Goal: Information Seeking & Learning: Learn about a topic

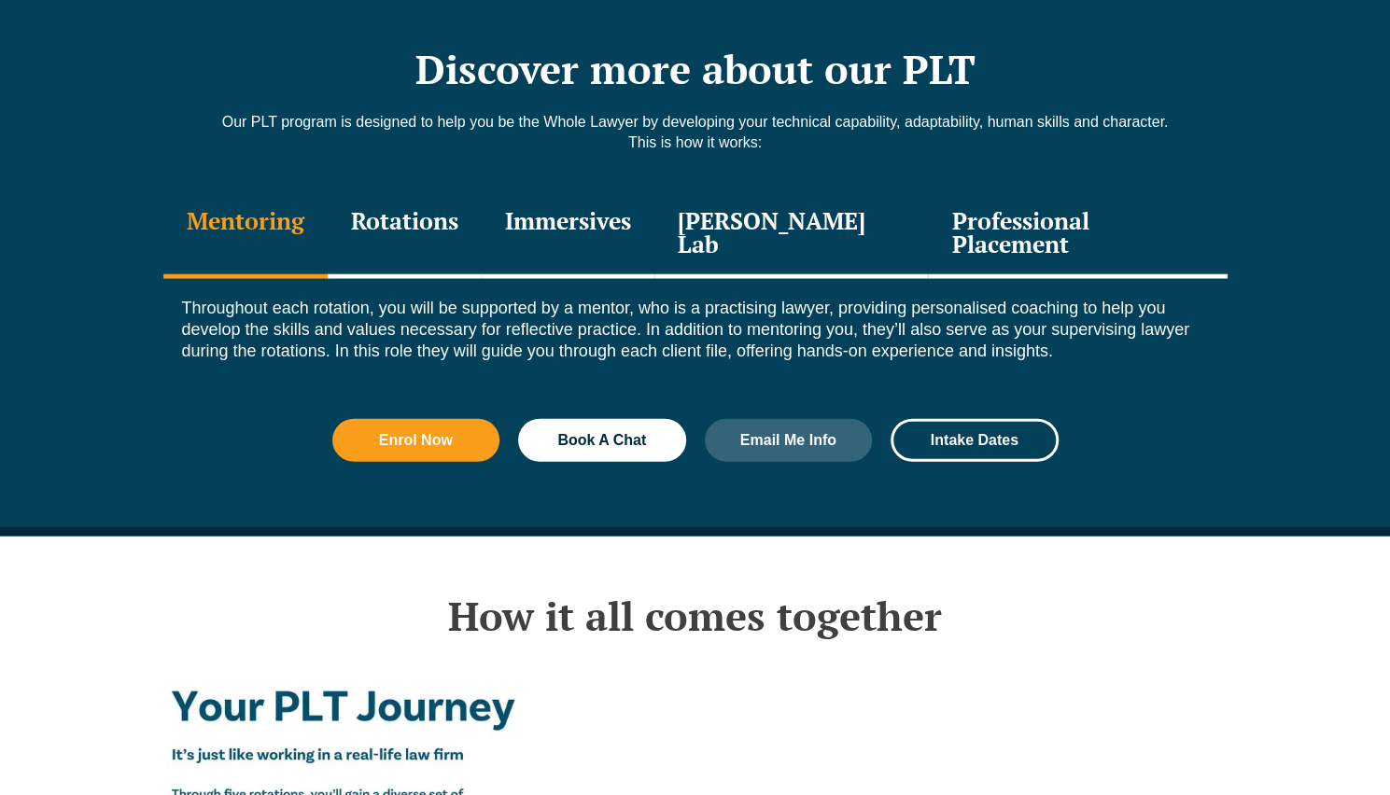
scroll to position [2665, 0]
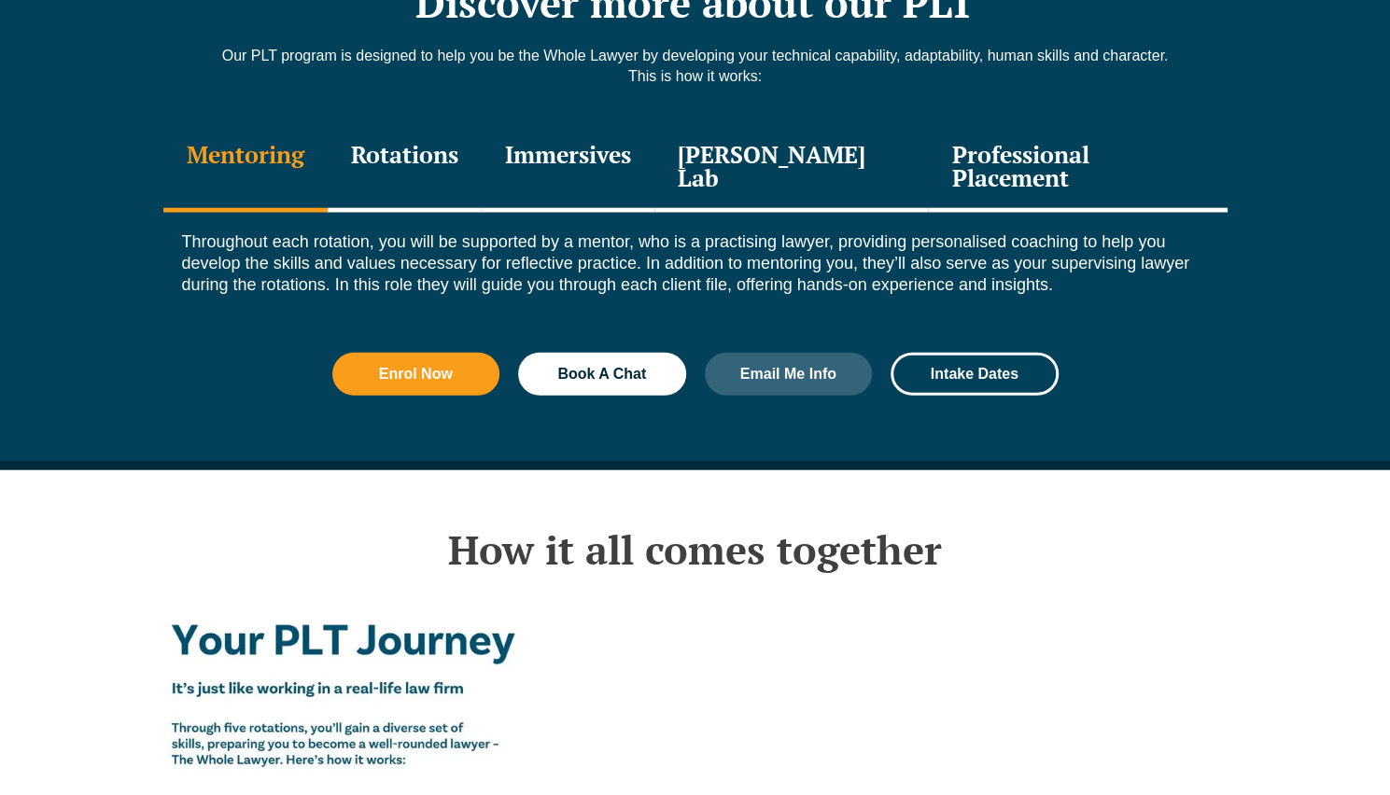
click at [1008, 124] on div "Professional Placement" at bounding box center [1077, 168] width 299 height 89
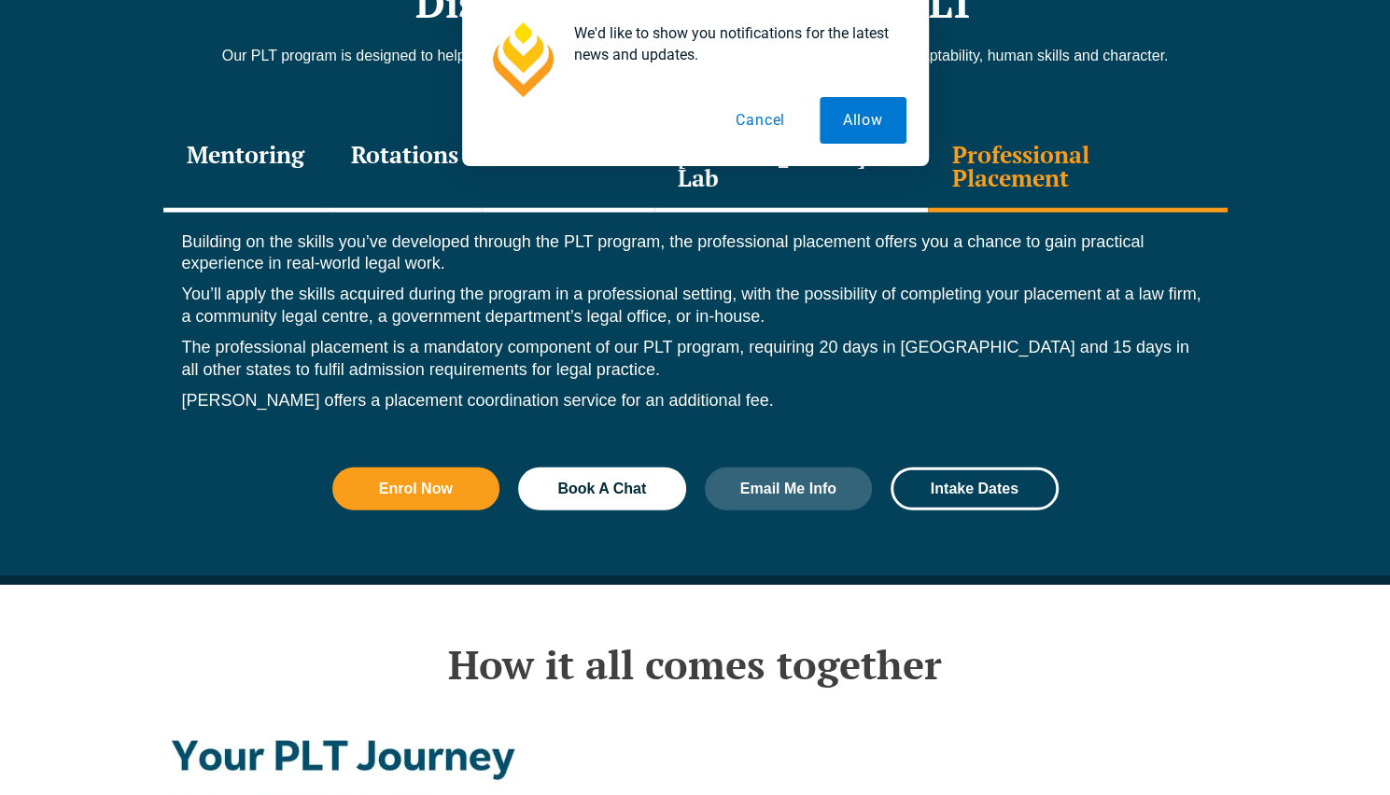
scroll to position [2697, 0]
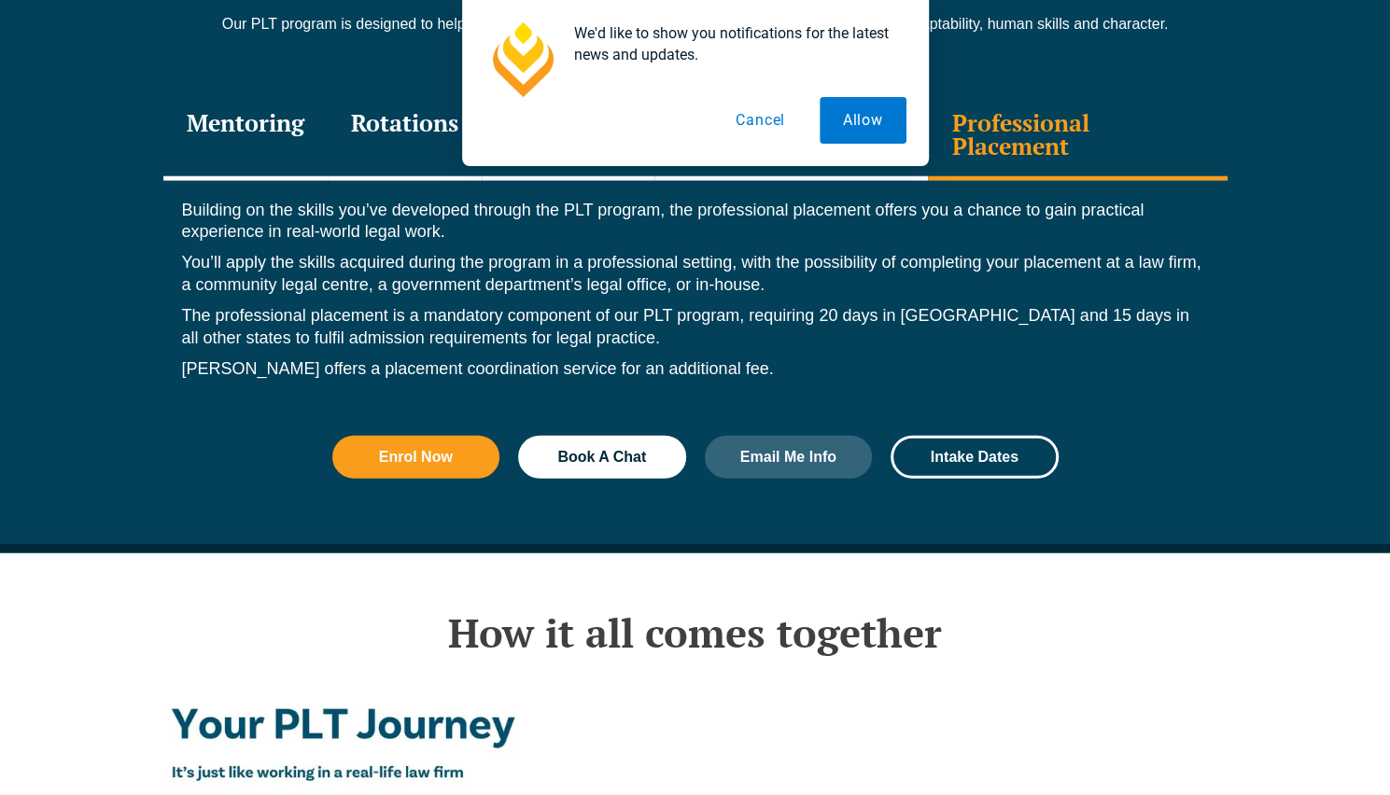
click at [778, 110] on button "Cancel" at bounding box center [760, 120] width 96 height 47
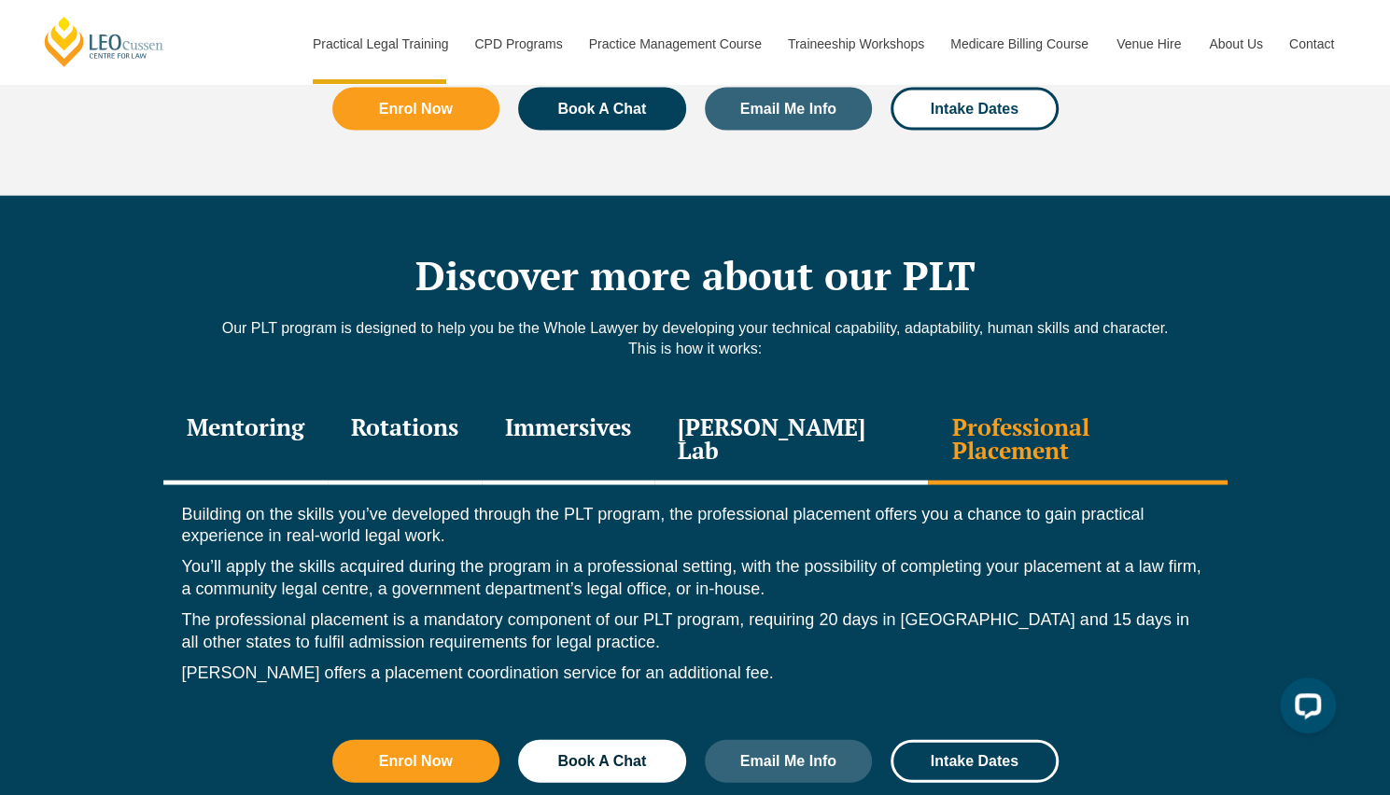
scroll to position [2384, 0]
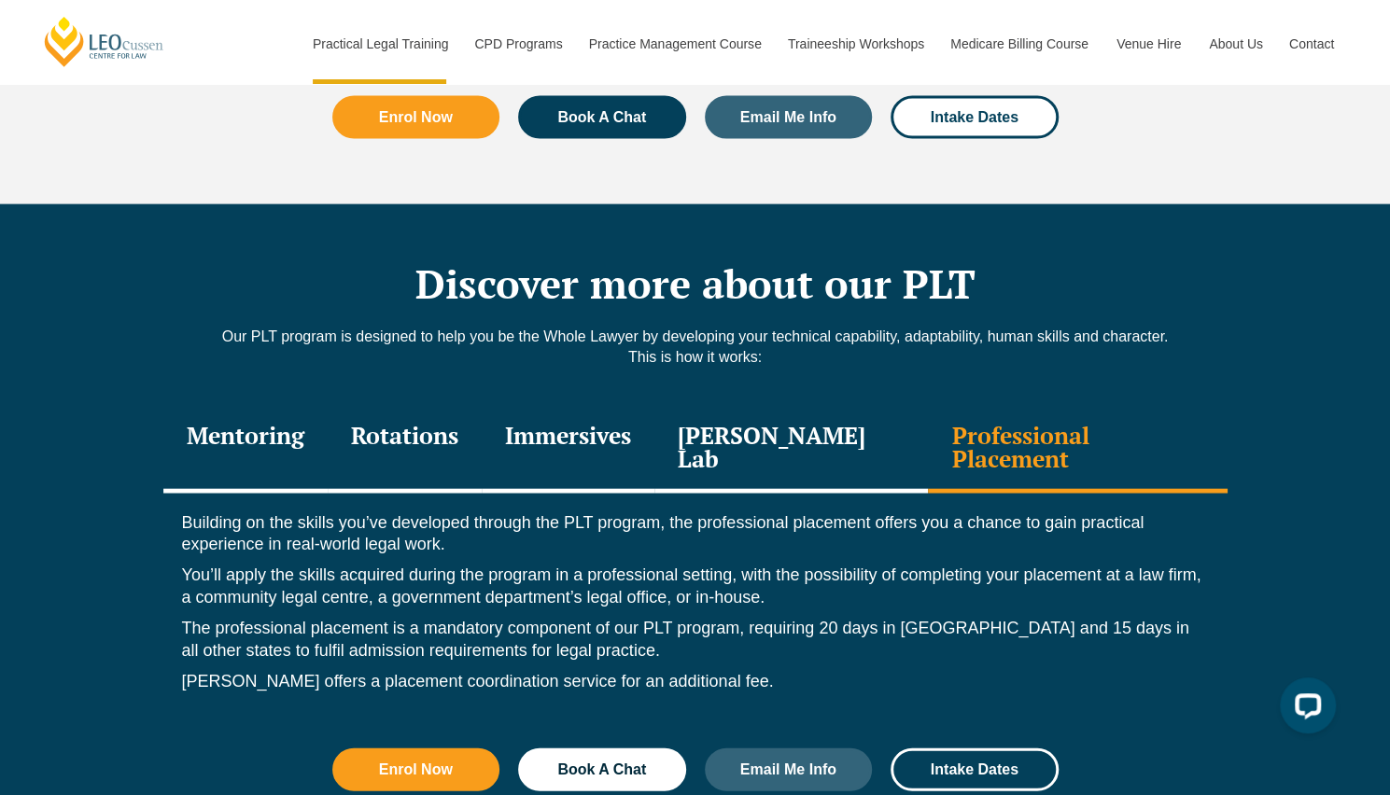
click at [452, 405] on div "Rotations" at bounding box center [405, 449] width 154 height 89
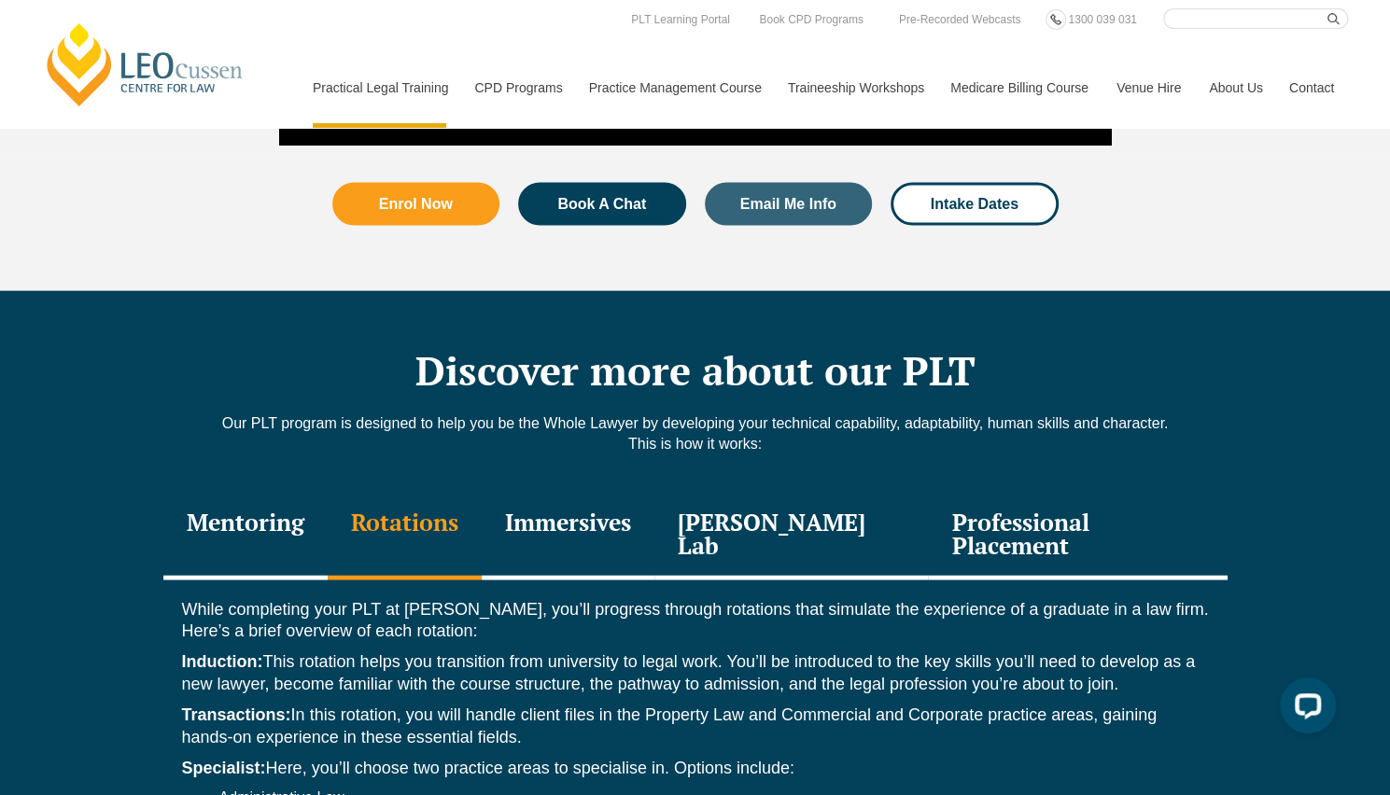
scroll to position [2296, 0]
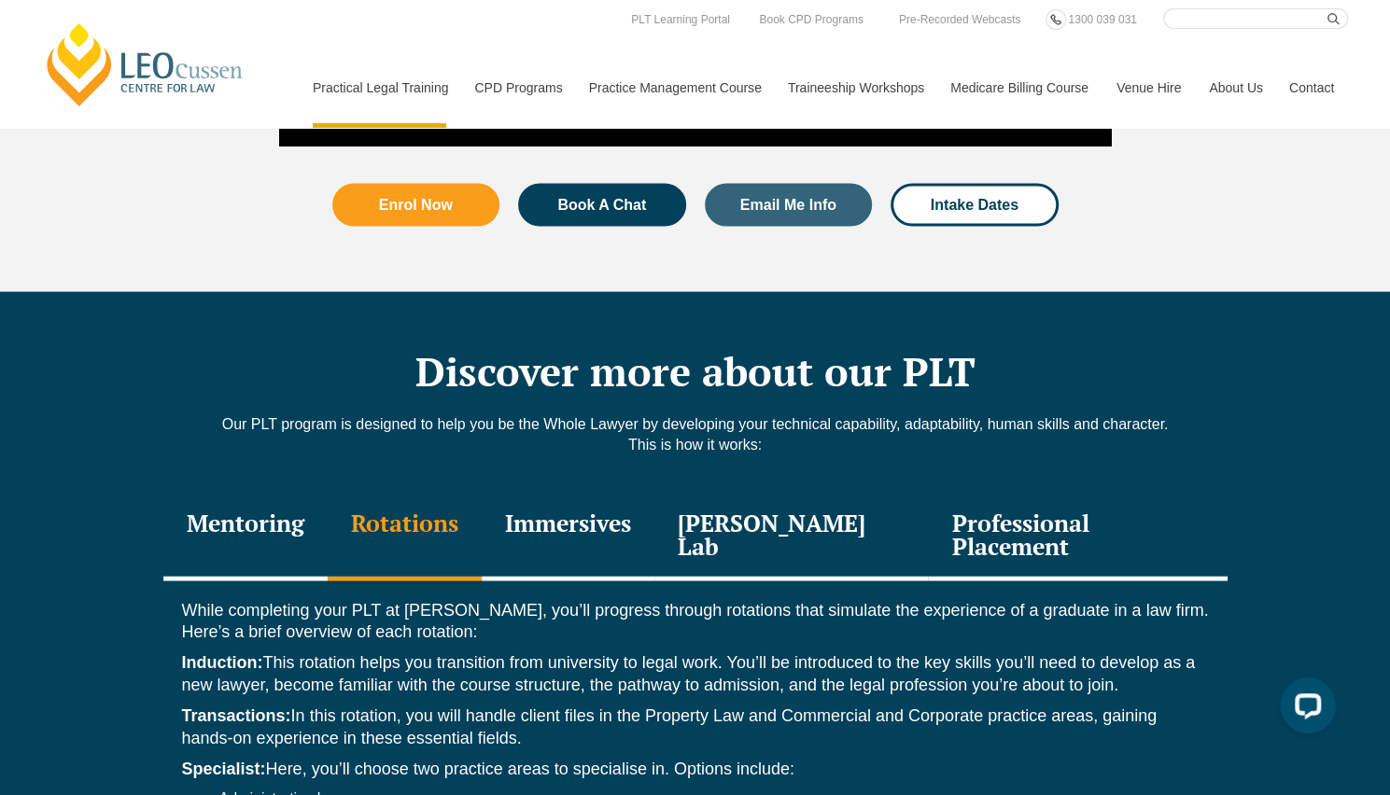
click at [812, 493] on div "[PERSON_NAME] Lab" at bounding box center [791, 537] width 274 height 89
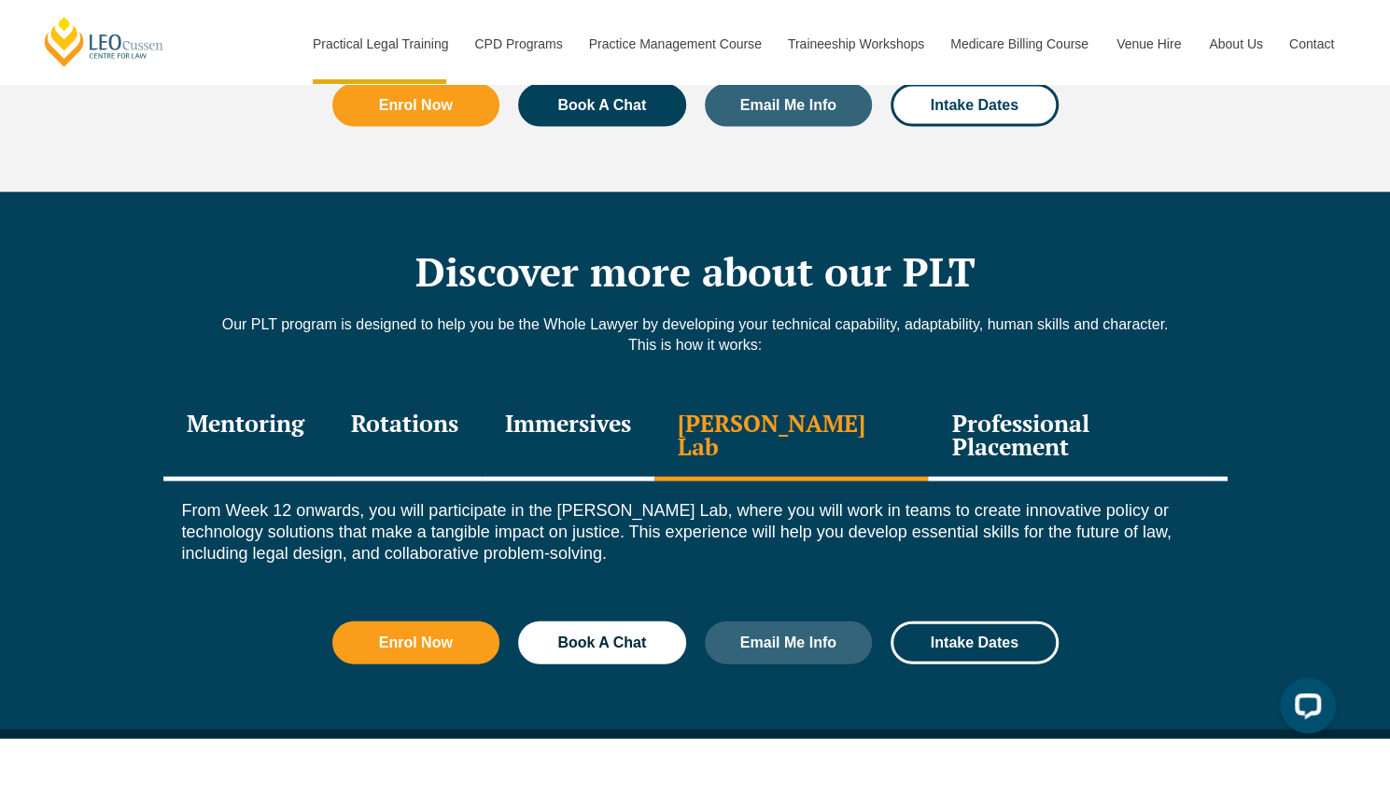
scroll to position [2405, 0]
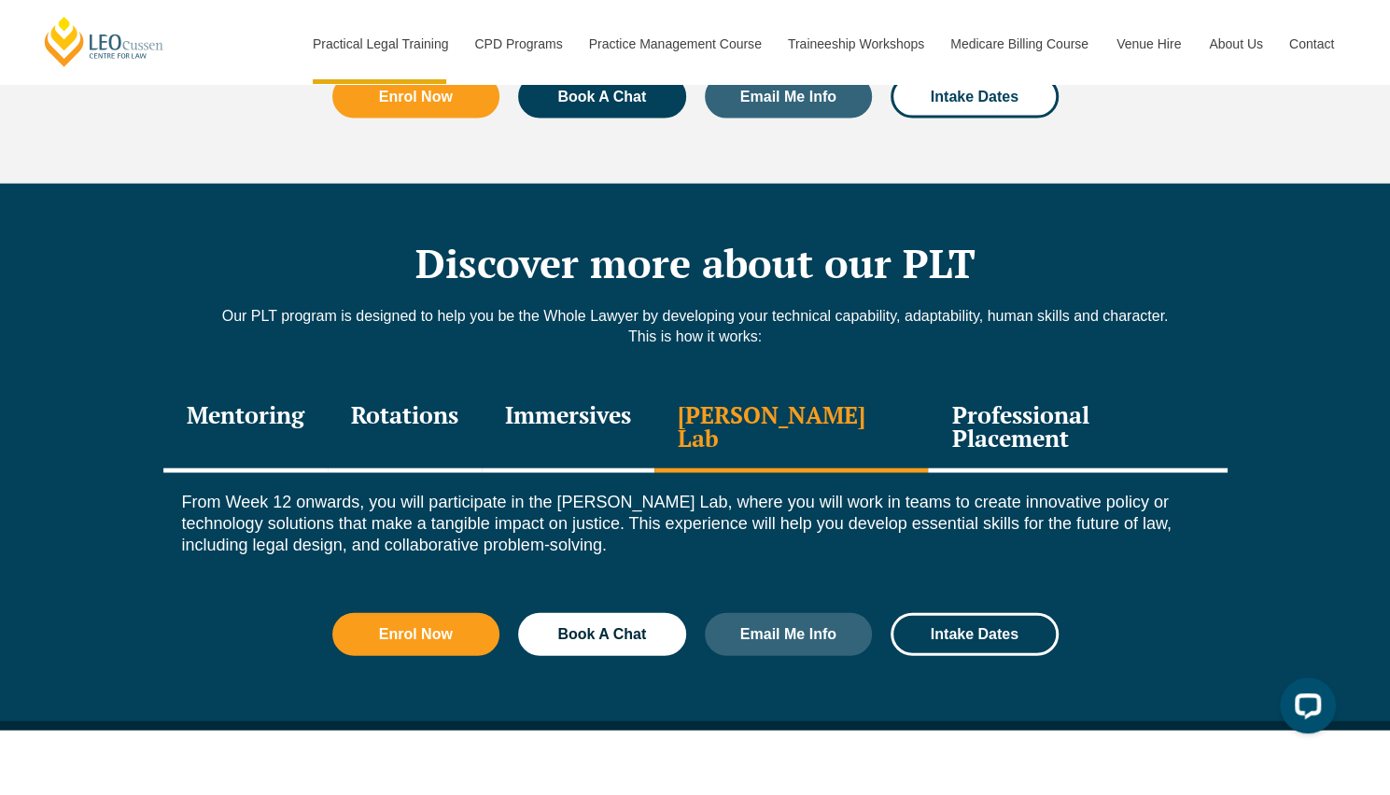
click at [1043, 385] on div "Professional Placement" at bounding box center [1077, 429] width 299 height 89
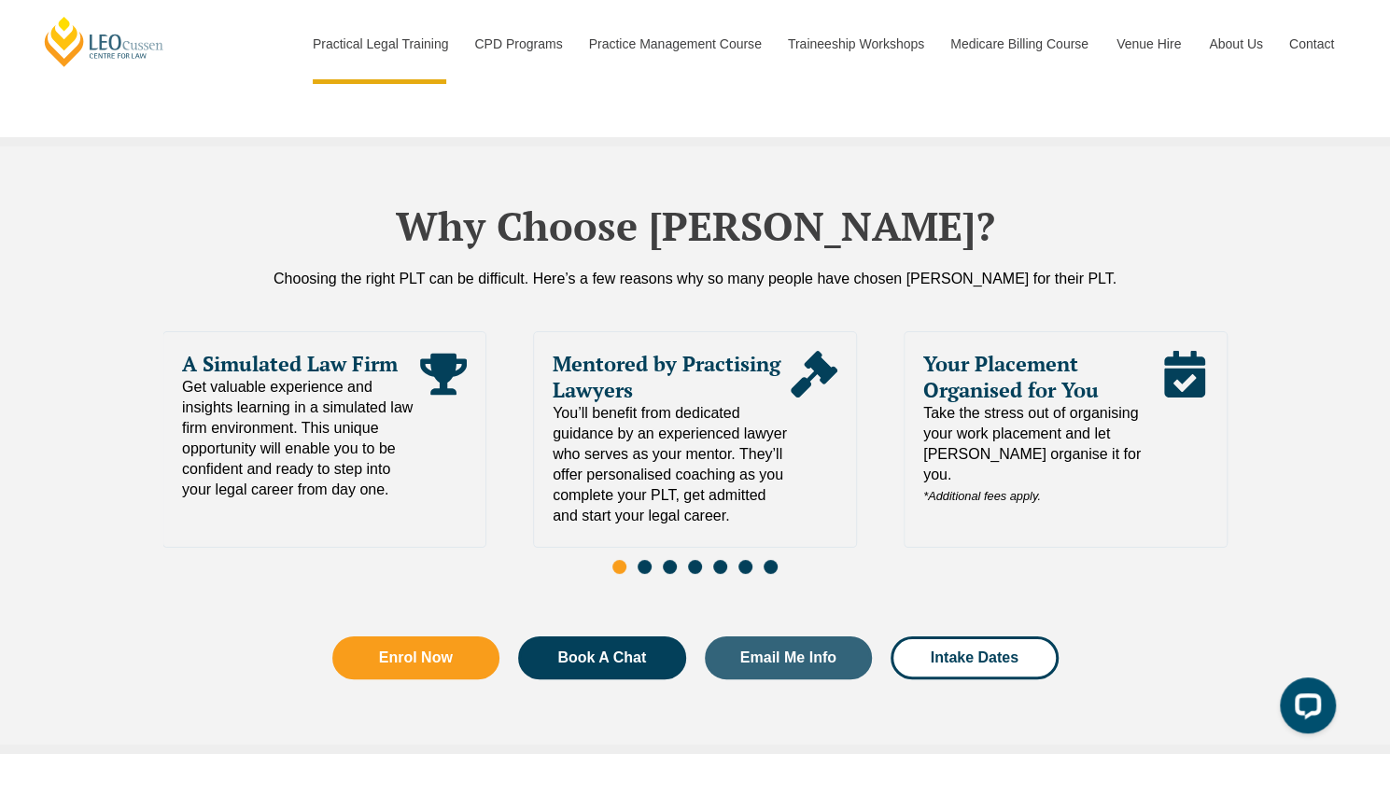
scroll to position [4048, 0]
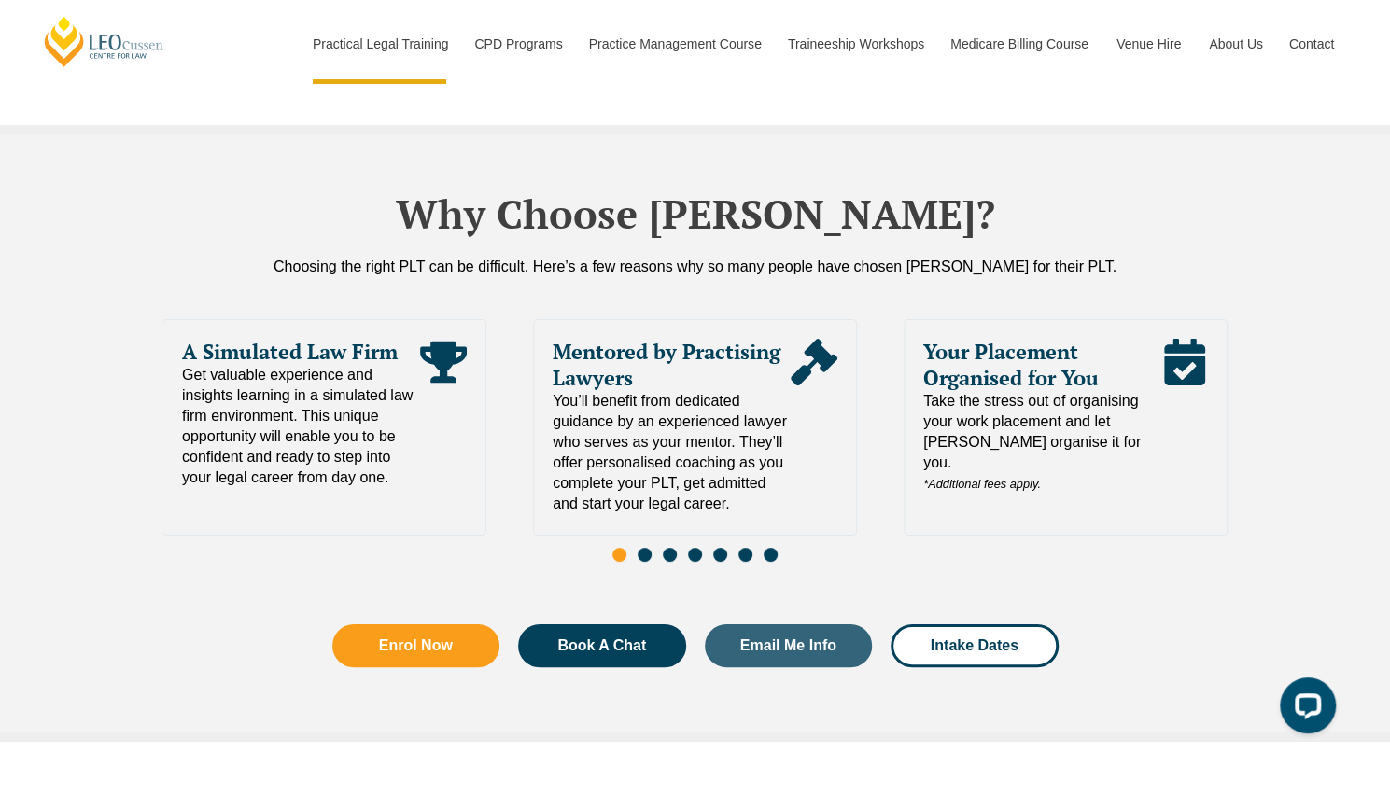
click at [638, 548] on span "Go to slide 2" at bounding box center [645, 555] width 14 height 14
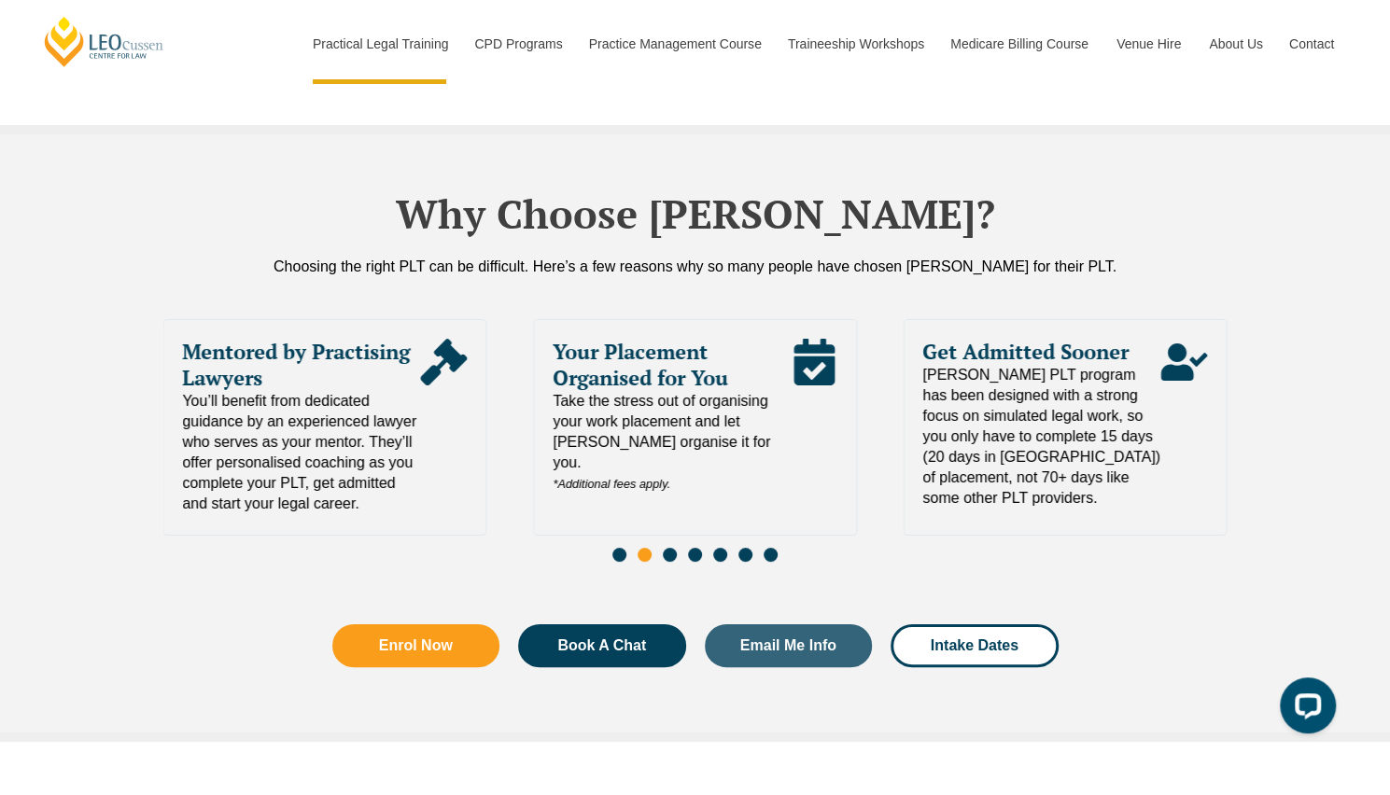
click at [670, 548] on span "Go to slide 3" at bounding box center [670, 555] width 14 height 14
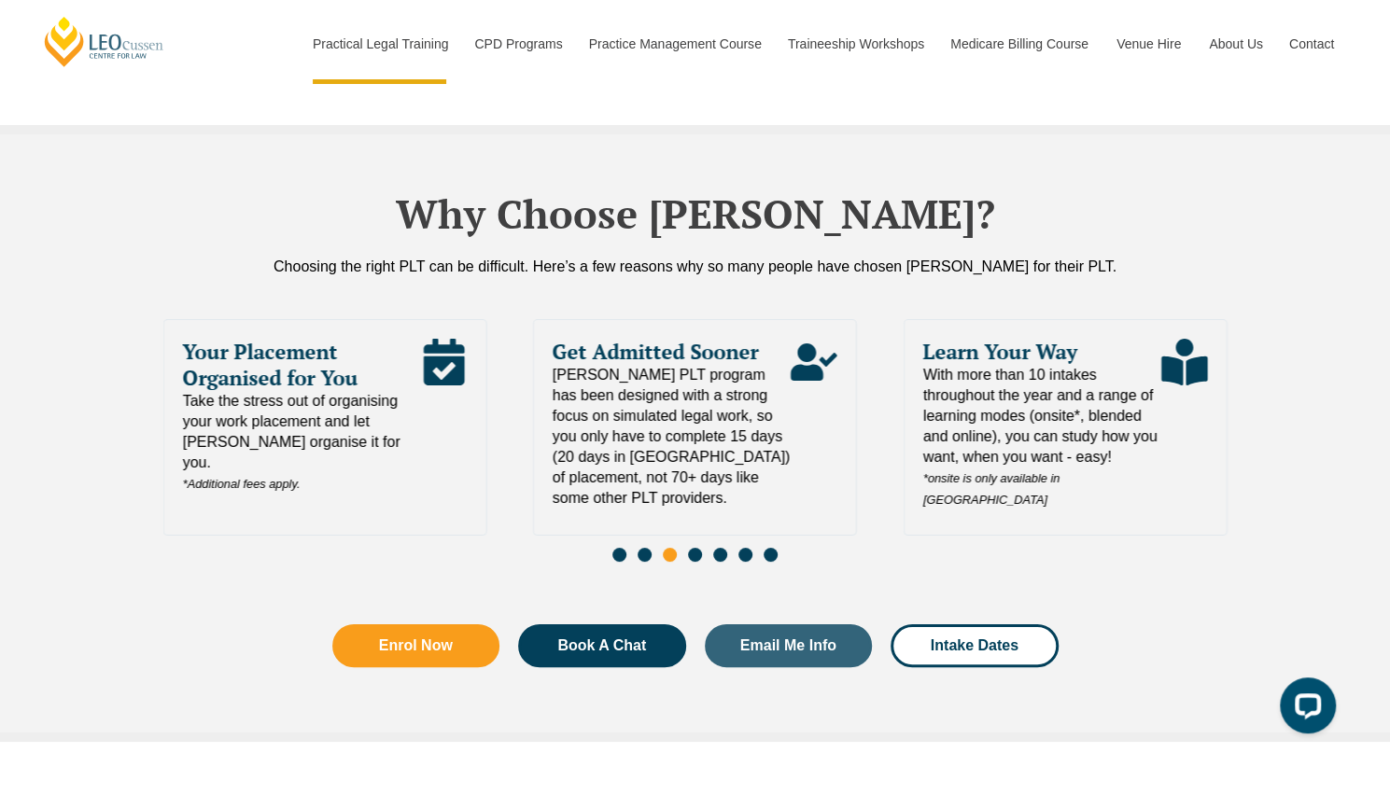
click at [694, 548] on span "Go to slide 4" at bounding box center [695, 555] width 14 height 14
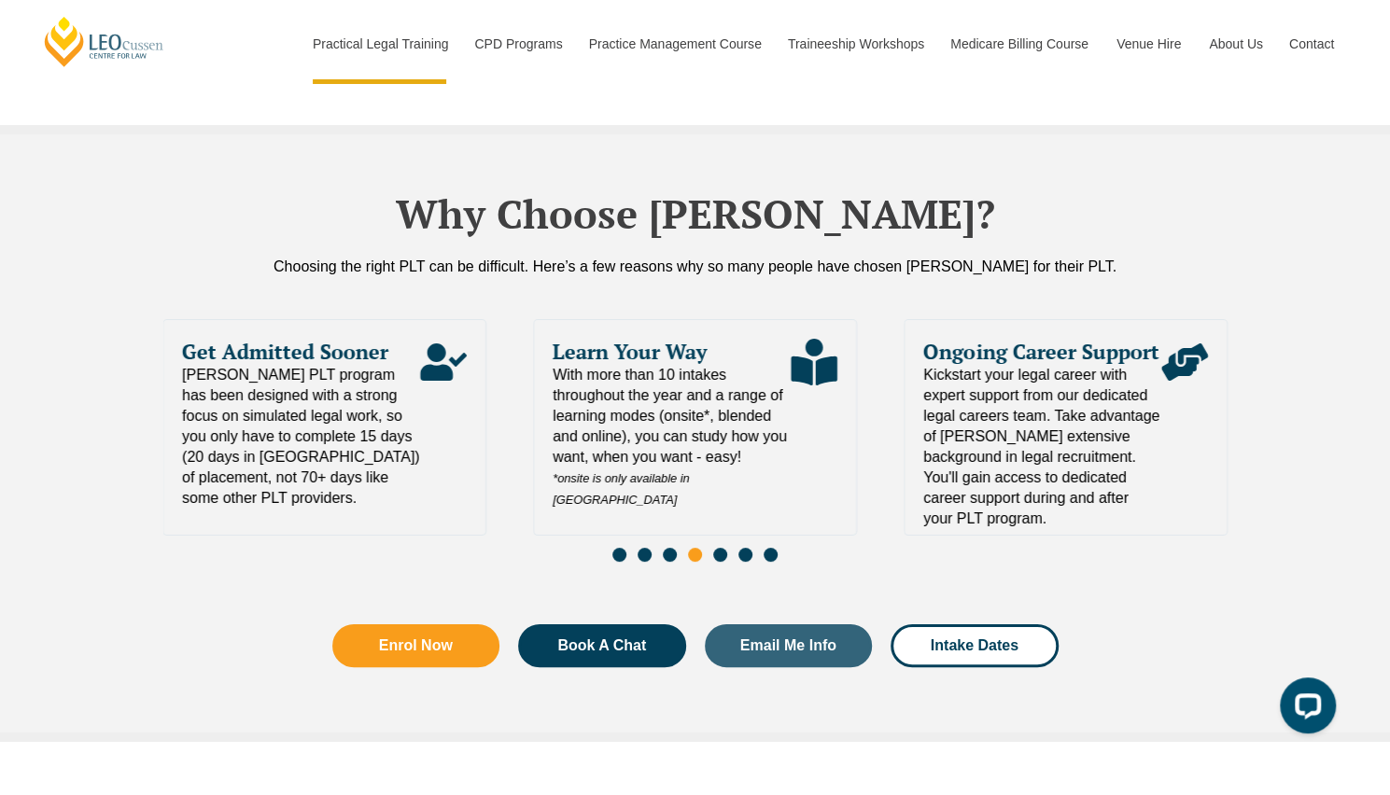
click at [725, 548] on span "Go to slide 5" at bounding box center [720, 555] width 14 height 14
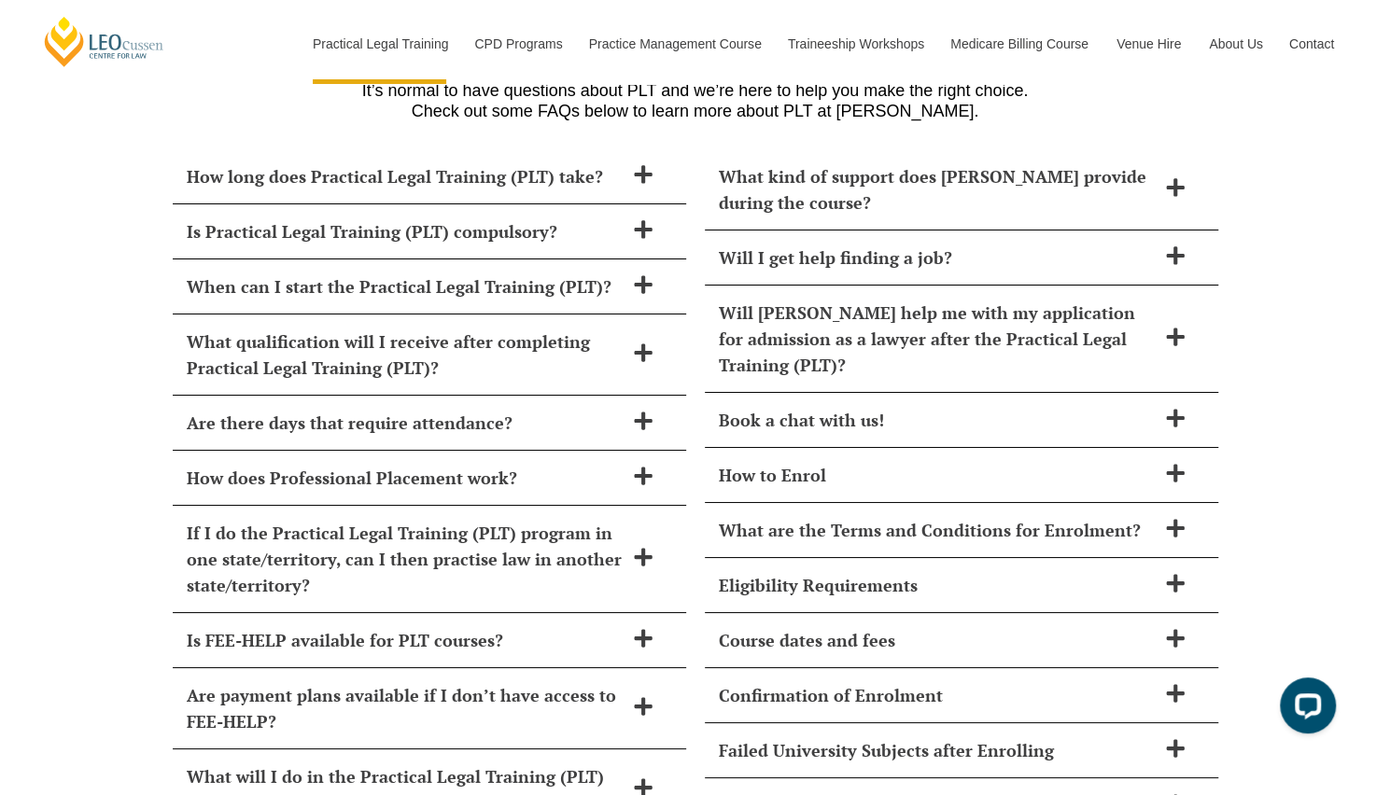
scroll to position [8068, 0]
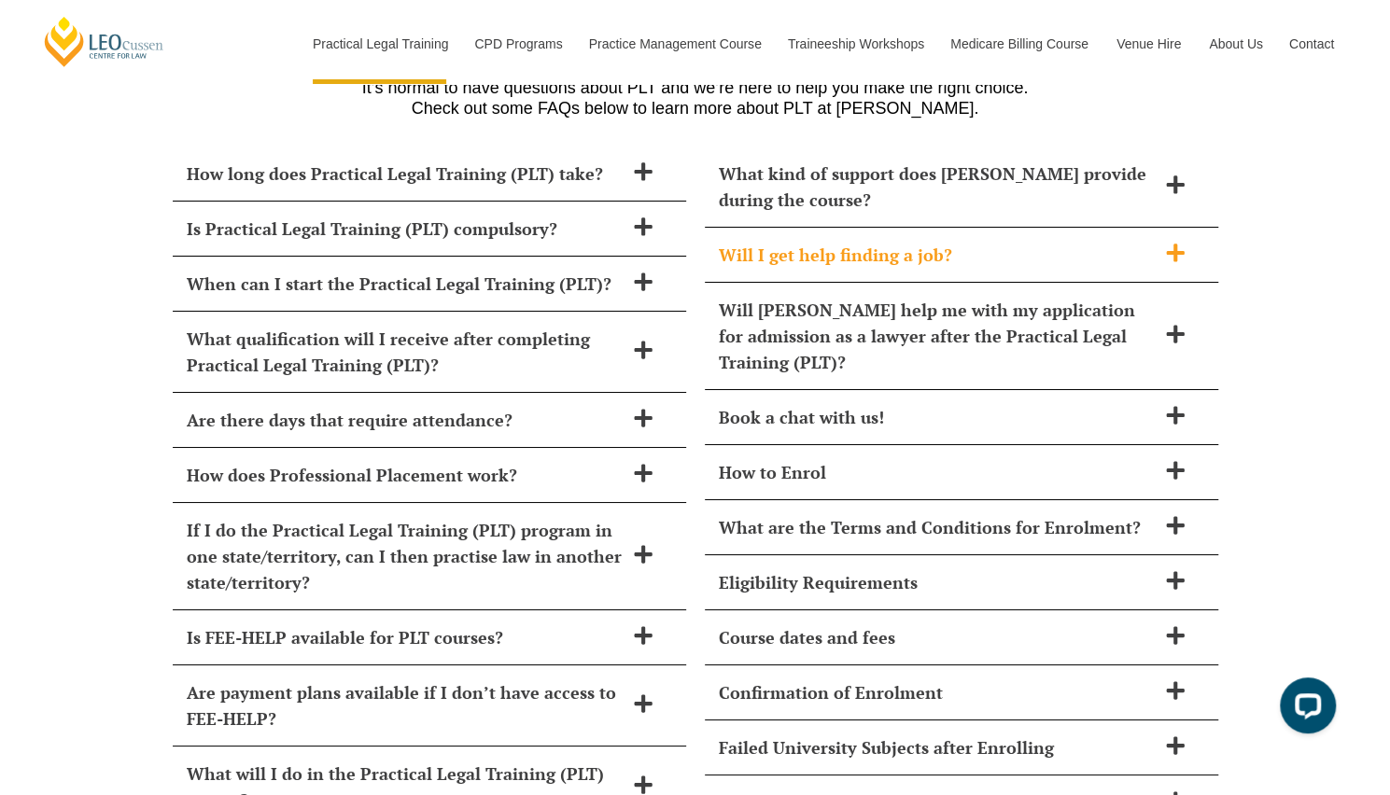
click at [1169, 243] on icon at bounding box center [1175, 253] width 21 height 21
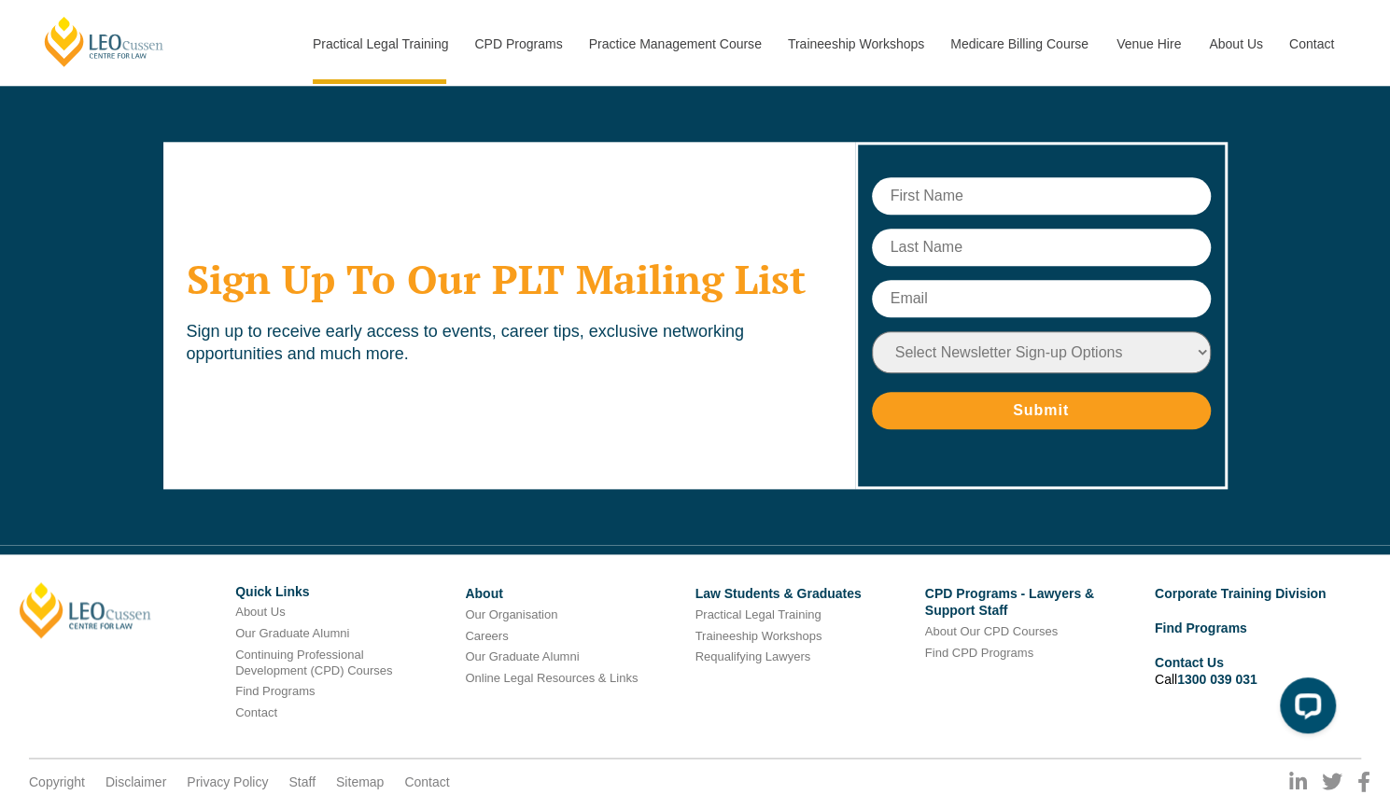
scroll to position [9445, 0]
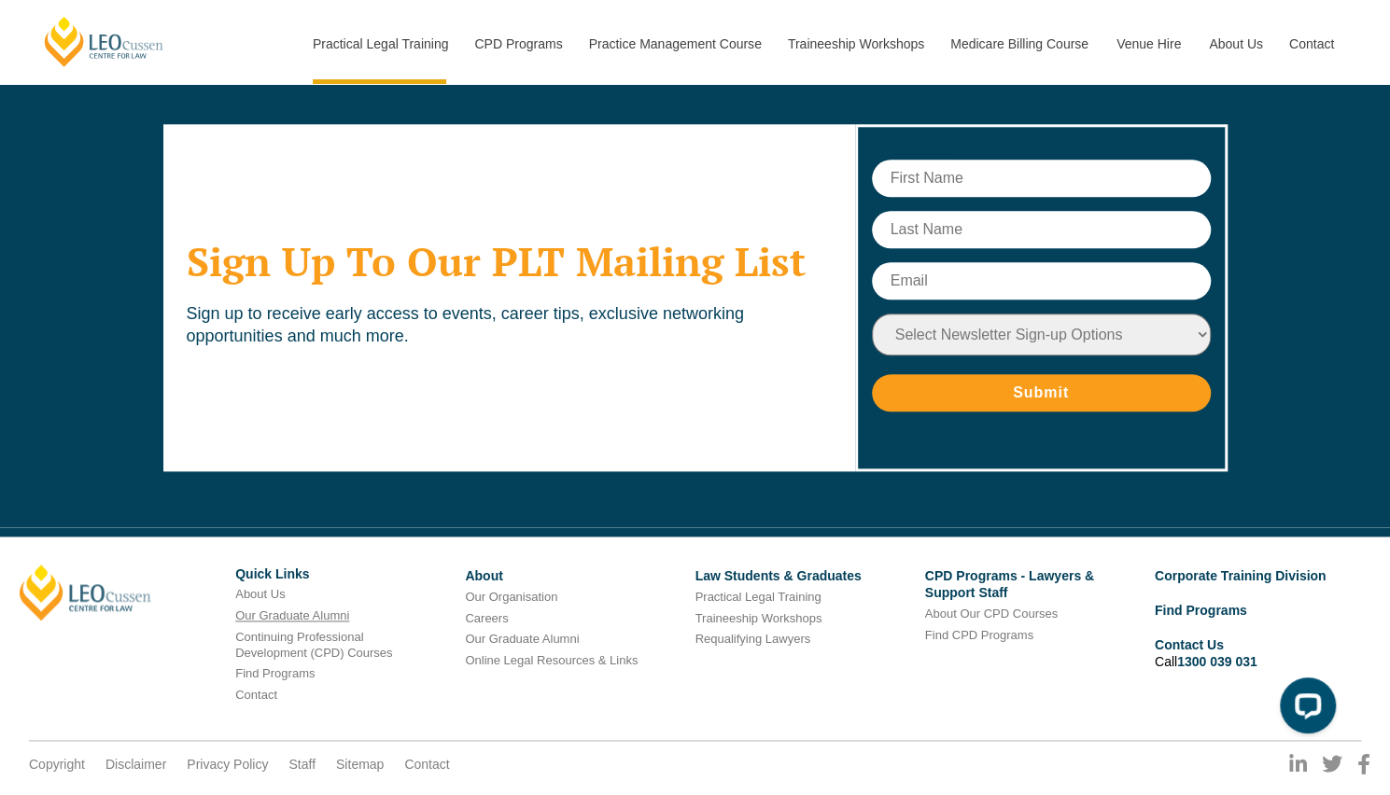
click at [287, 609] on link "Our Graduate Alumni" at bounding box center [292, 616] width 114 height 14
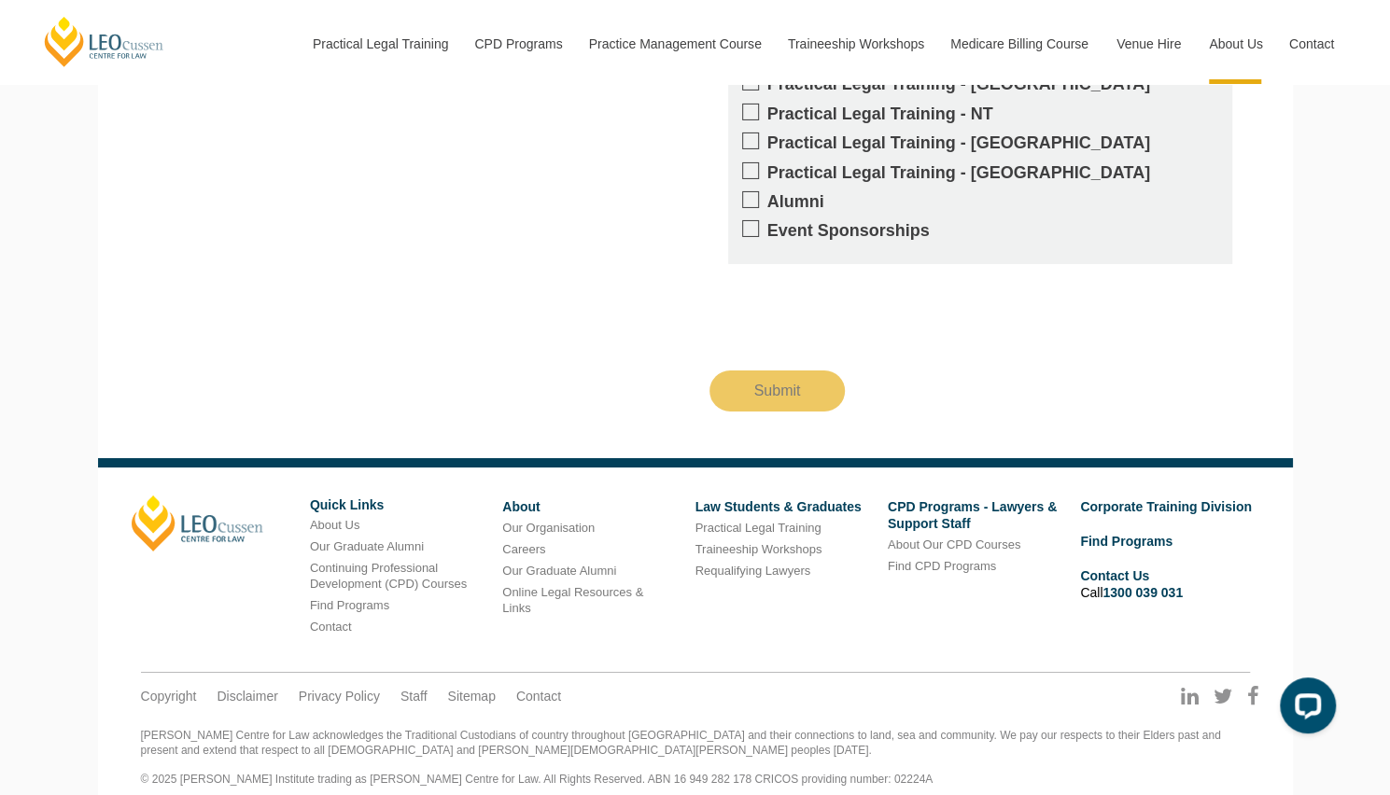
scroll to position [3696, 0]
